Goal: Navigation & Orientation: Find specific page/section

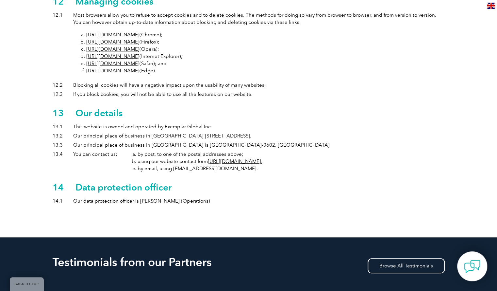
scroll to position [1667, 0]
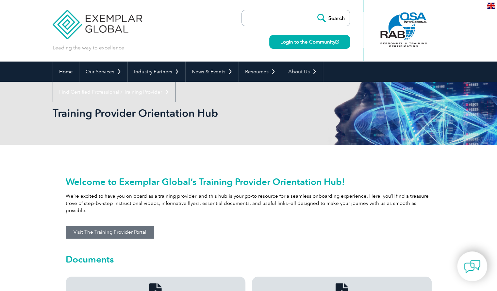
click at [286, 175] on div "Welcome to Exemplar Global’s Training Provider Orientation Hub! We’re excited t…" at bounding box center [249, 193] width 366 height 52
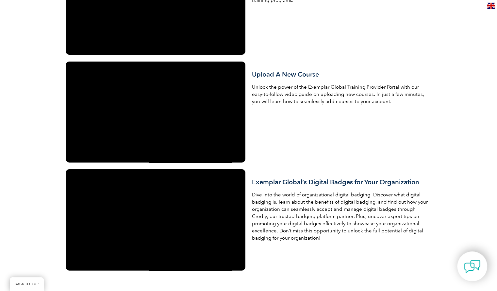
scroll to position [752, 0]
